Goal: Transaction & Acquisition: Subscribe to service/newsletter

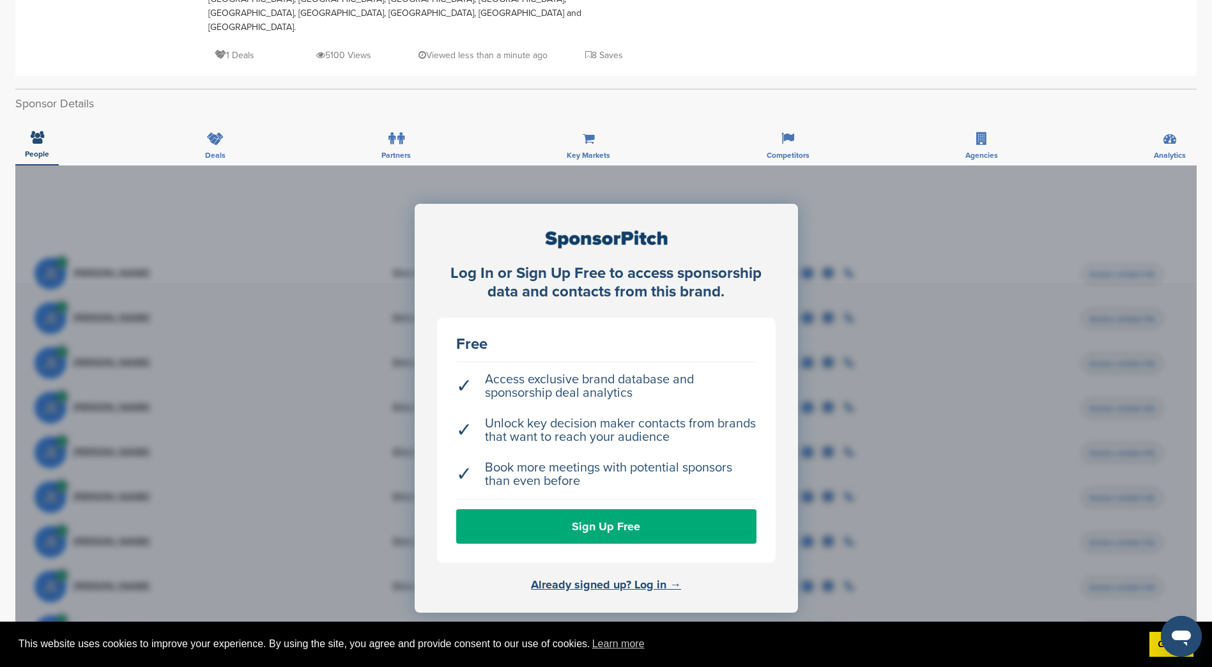
scroll to position [319, 0]
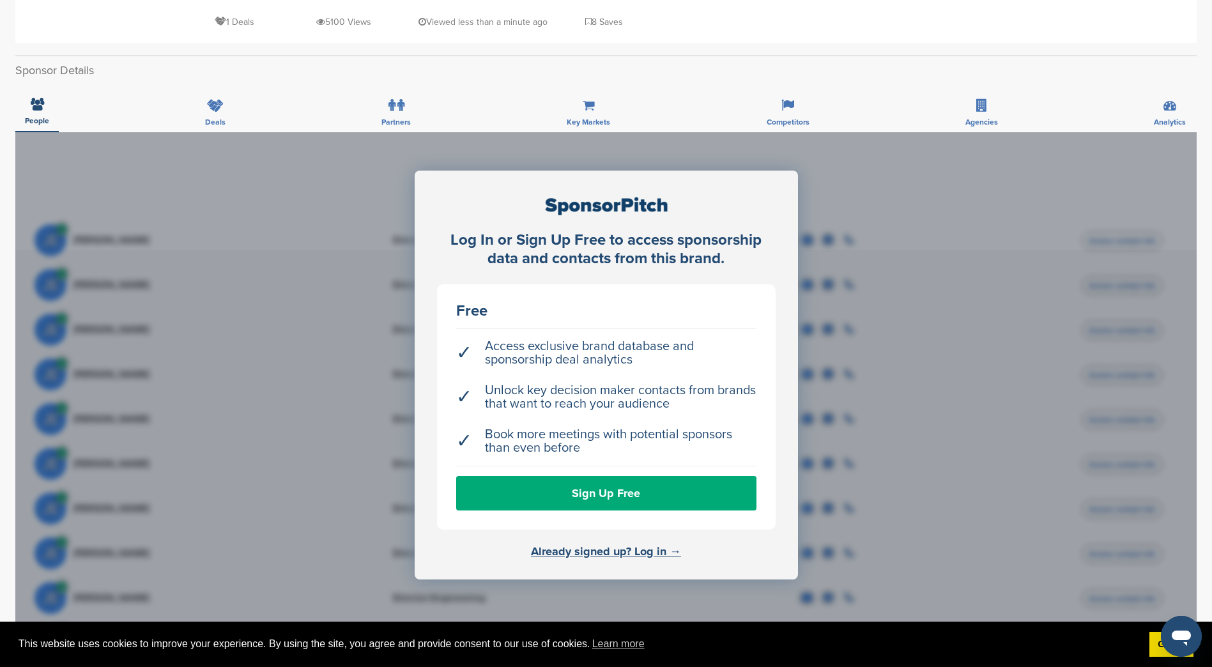
click at [624, 476] on link "Sign Up Free" at bounding box center [606, 493] width 300 height 34
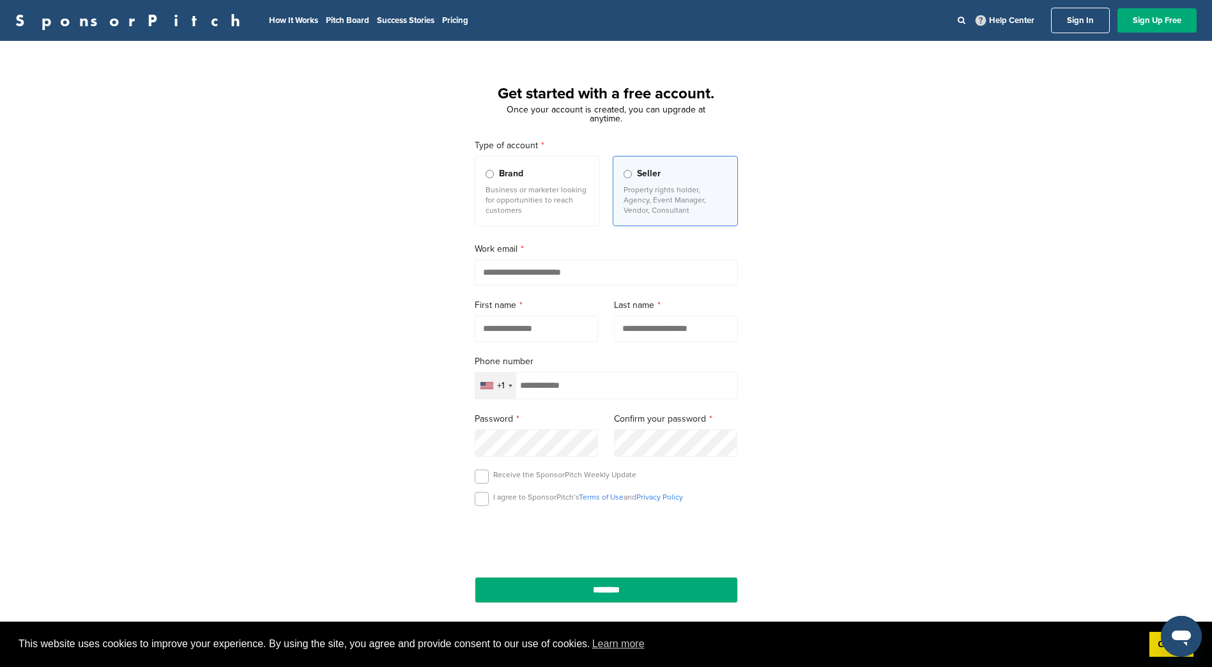
click at [510, 181] on label "Brand Business or marketer looking for opportunities to reach customers" at bounding box center [537, 191] width 125 height 70
